Goal: Task Accomplishment & Management: Manage account settings

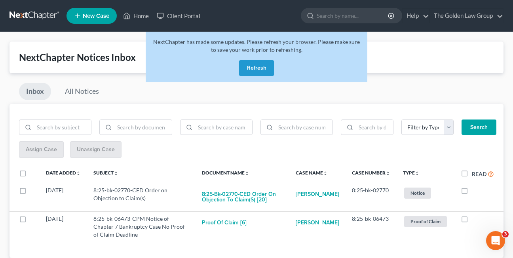
click at [251, 70] on button "Refresh" at bounding box center [256, 68] width 35 height 16
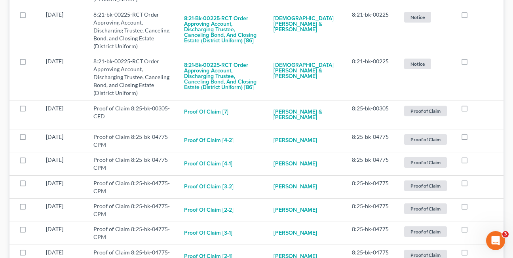
scroll to position [332, 0]
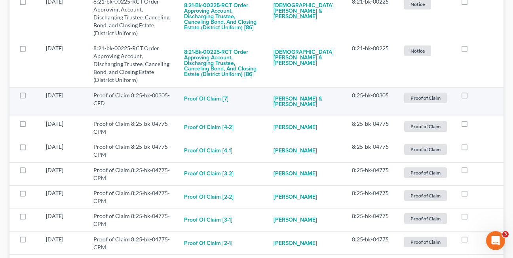
click at [472, 97] on label at bounding box center [472, 97] width 0 height 0
click at [475, 91] on input "checkbox" at bounding box center [477, 93] width 5 height 5
checkbox input "true"
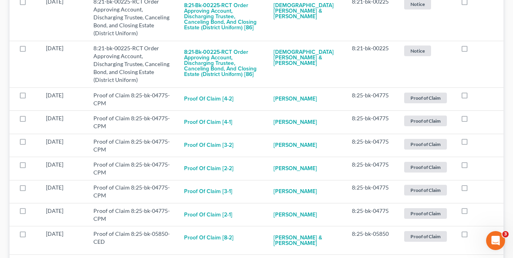
click at [472, 97] on label at bounding box center [472, 97] width 0 height 0
click at [475, 91] on input "checkbox" at bounding box center [477, 93] width 5 height 5
checkbox input "true"
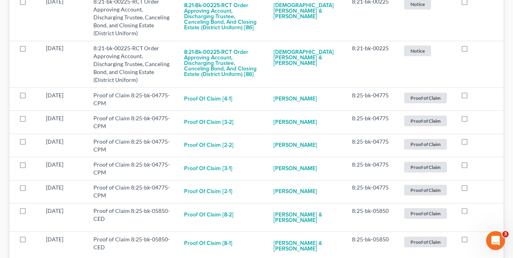
click at [472, 97] on label at bounding box center [472, 97] width 0 height 0
click at [475, 91] on input "checkbox" at bounding box center [477, 93] width 5 height 5
checkbox input "true"
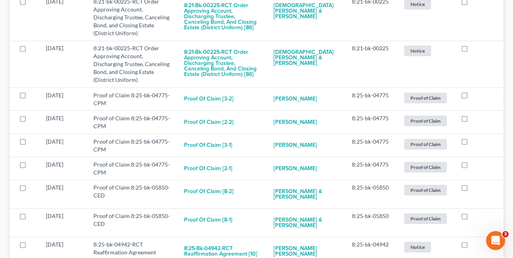
click at [472, 97] on label at bounding box center [472, 97] width 0 height 0
click at [475, 91] on input "checkbox" at bounding box center [477, 93] width 5 height 5
checkbox input "true"
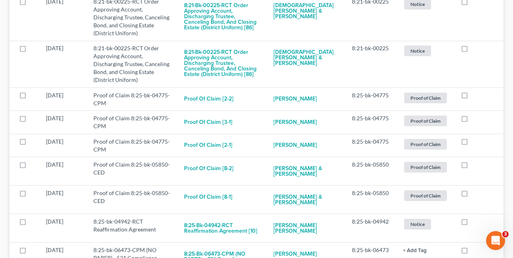
click at [472, 97] on label at bounding box center [472, 97] width 0 height 0
click at [475, 91] on input "checkbox" at bounding box center [477, 93] width 5 height 5
checkbox input "true"
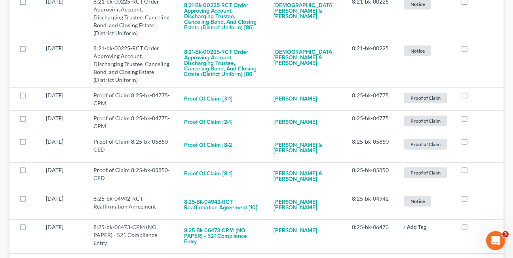
click at [472, 97] on label at bounding box center [472, 97] width 0 height 0
click at [475, 91] on input "checkbox" at bounding box center [477, 93] width 5 height 5
checkbox input "true"
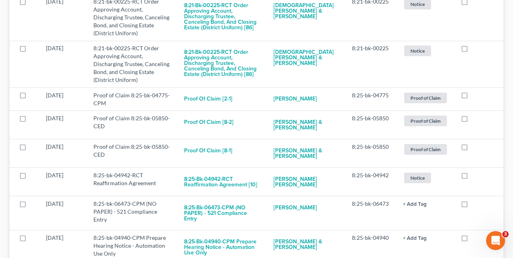
click at [472, 97] on label at bounding box center [472, 97] width 0 height 0
click at [475, 91] on input "checkbox" at bounding box center [477, 93] width 5 height 5
checkbox input "true"
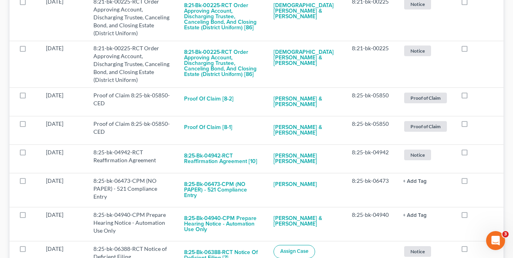
click at [472, 97] on label at bounding box center [472, 97] width 0 height 0
click at [475, 91] on input "checkbox" at bounding box center [477, 93] width 5 height 5
checkbox input "true"
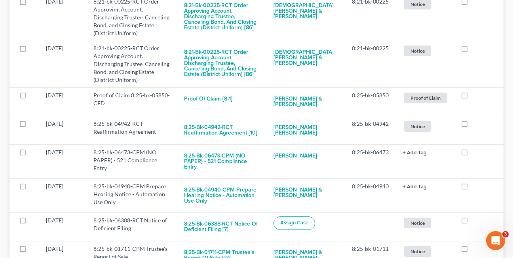
click at [472, 97] on label at bounding box center [472, 97] width 0 height 0
click at [475, 91] on input "checkbox" at bounding box center [477, 93] width 5 height 5
checkbox input "true"
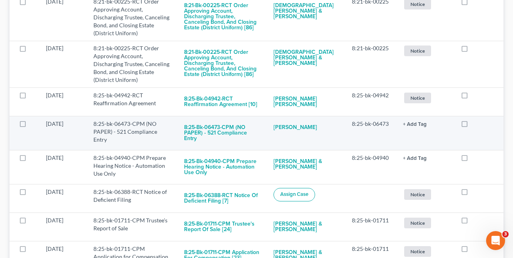
click at [472, 126] on label at bounding box center [472, 126] width 0 height 0
click at [475, 120] on input "checkbox" at bounding box center [477, 122] width 5 height 5
checkbox input "true"
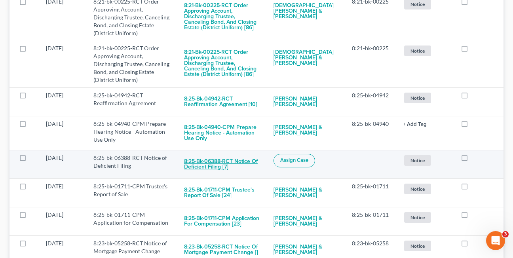
click at [222, 154] on button "8:25-bk-06388-RCT Notice of Deficient Filing [7]" at bounding box center [222, 164] width 77 height 21
checkbox input "true"
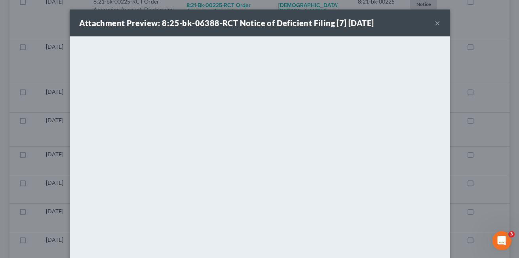
click at [434, 23] on button "×" at bounding box center [437, 22] width 6 height 9
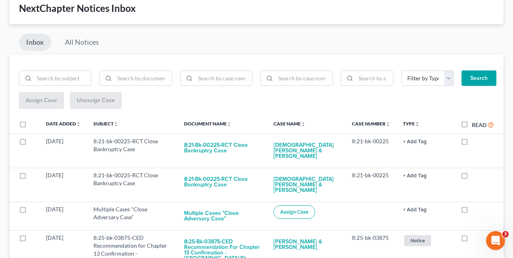
scroll to position [46, 0]
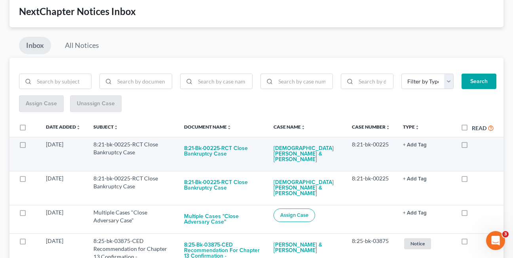
click at [472, 146] on label at bounding box center [472, 146] width 0 height 0
click at [475, 146] on input "checkbox" at bounding box center [477, 142] width 5 height 5
checkbox input "true"
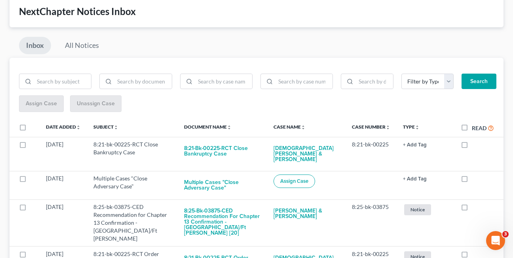
click at [472, 146] on label at bounding box center [472, 146] width 0 height 0
click at [475, 146] on input "checkbox" at bounding box center [477, 142] width 5 height 5
checkbox input "true"
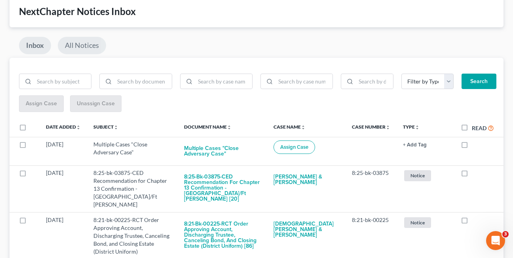
click at [82, 46] on link "All Notices" at bounding box center [82, 45] width 48 height 17
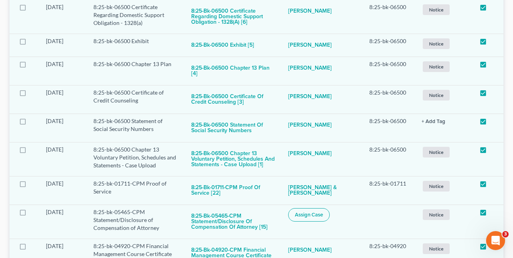
scroll to position [1186, 0]
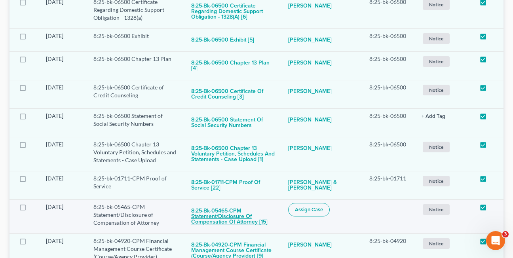
click at [229, 203] on button "8:25-bk-05465-CPM Statement/Disclosure of Compensation of Attorney [15]" at bounding box center [233, 216] width 84 height 27
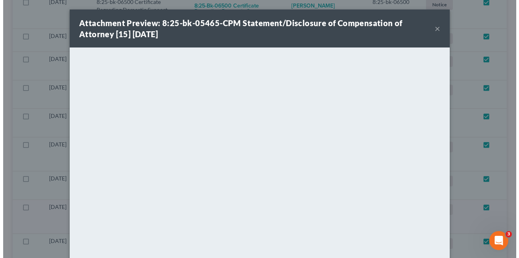
scroll to position [1178, 0]
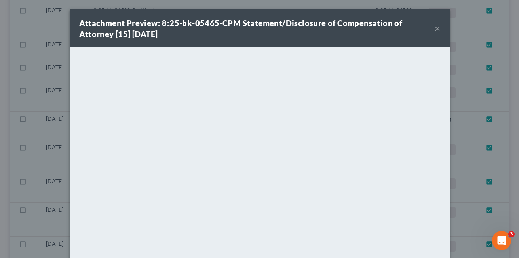
click at [434, 30] on button "×" at bounding box center [437, 28] width 6 height 9
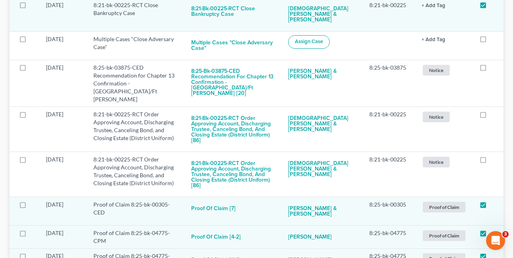
scroll to position [0, 0]
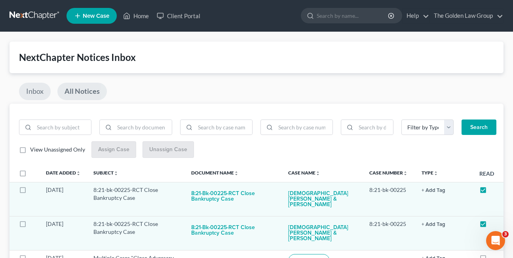
click at [30, 94] on link "Inbox" at bounding box center [35, 91] width 32 height 17
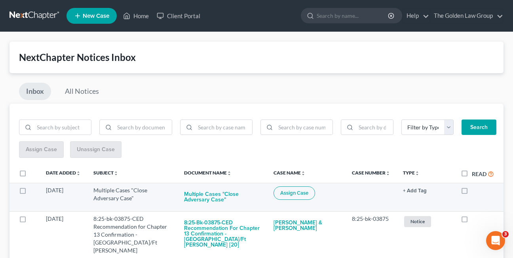
click at [472, 192] on label at bounding box center [472, 192] width 0 height 0
click at [475, 191] on input "checkbox" at bounding box center [477, 188] width 5 height 5
checkbox input "true"
